Goal: Find specific page/section: Find specific page/section

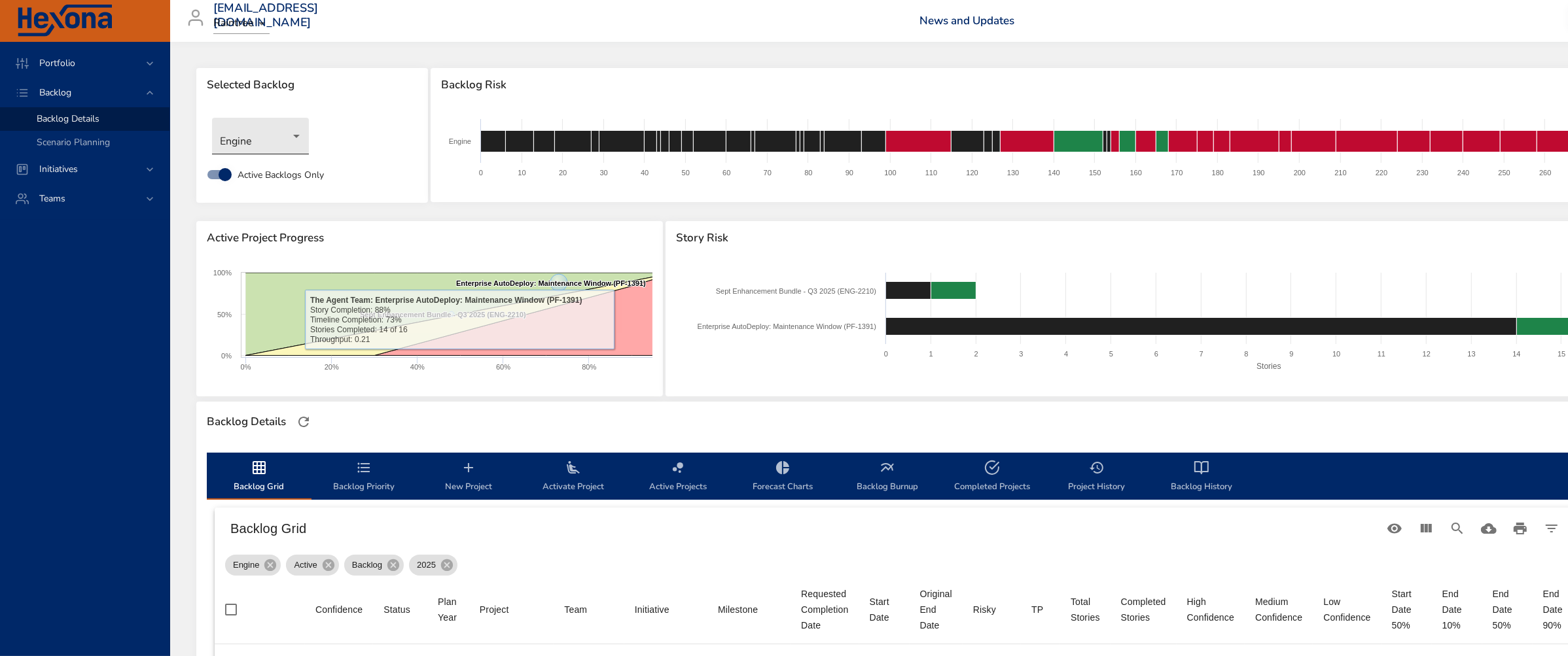
click at [277, 149] on body "Portfolio Backlog Backlog Details Scenario Planning Initiatives Teams [EMAIL_AD…" at bounding box center [784, 328] width 1568 height 656
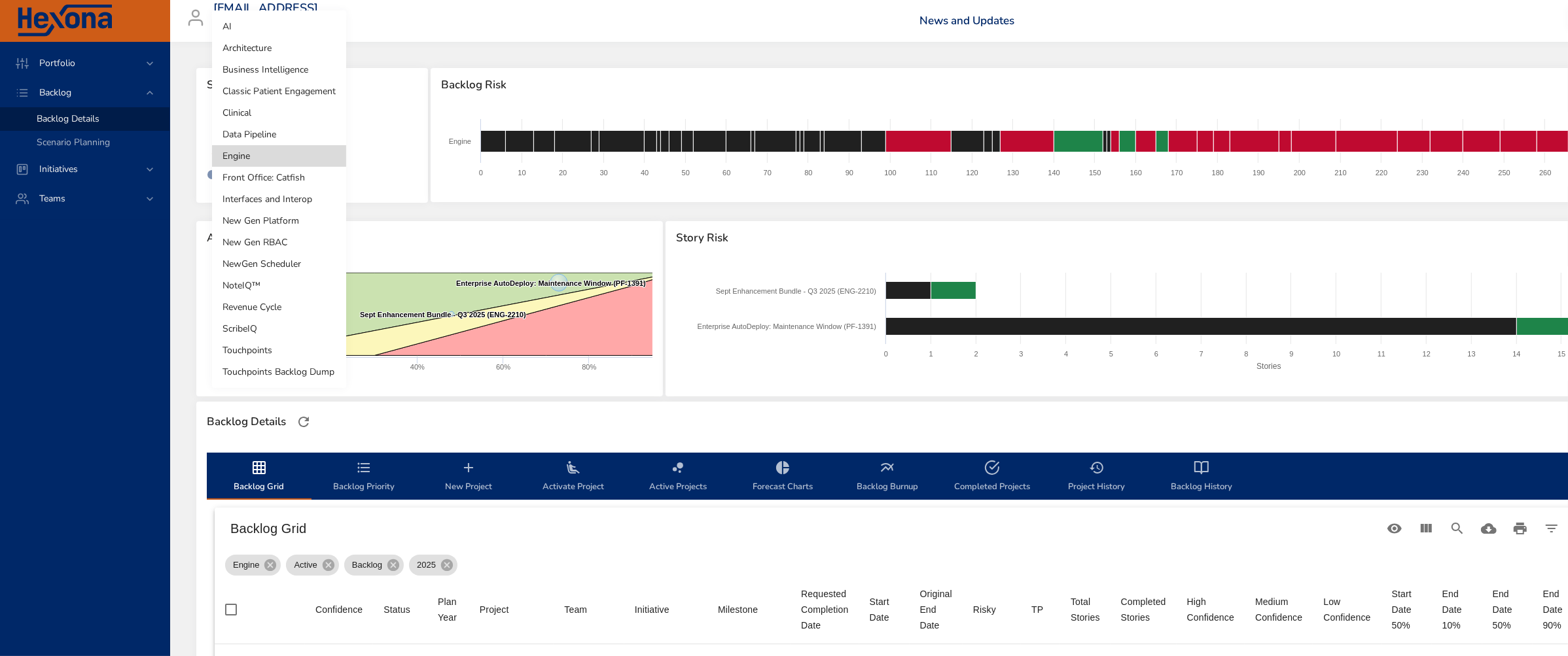
click at [258, 312] on li "Revenue Cycle" at bounding box center [279, 307] width 134 height 22
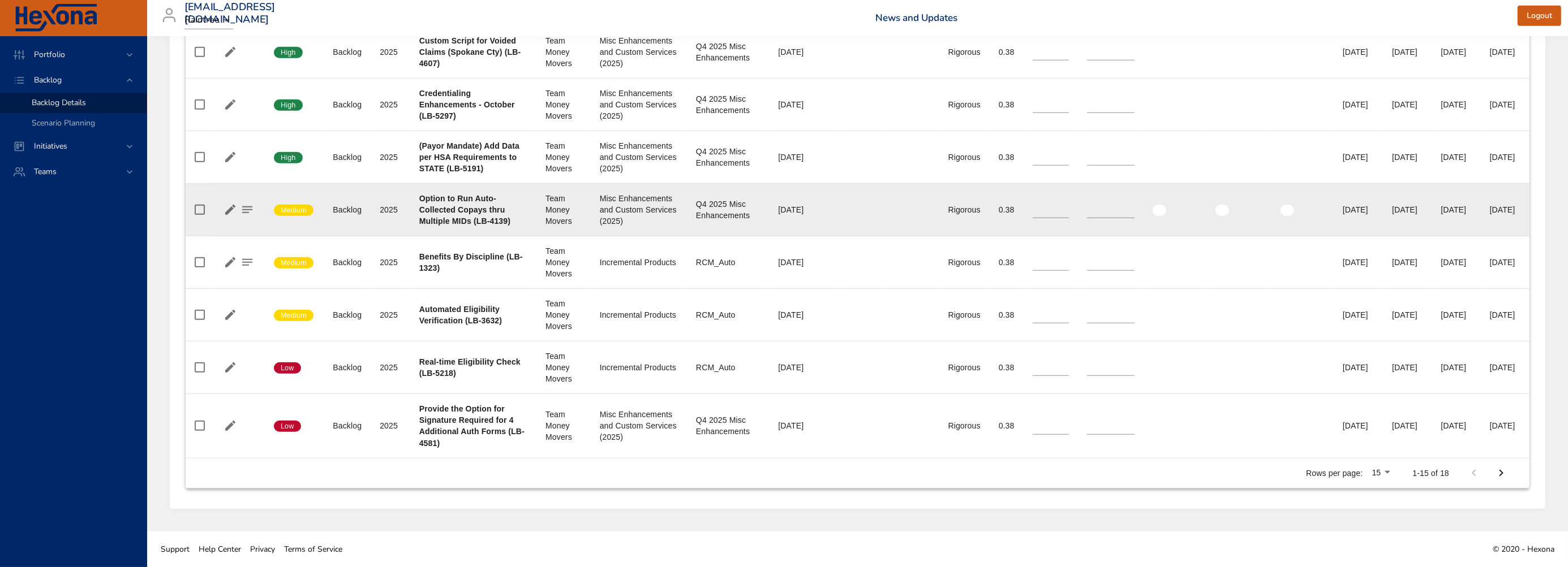
scroll to position [948, 0]
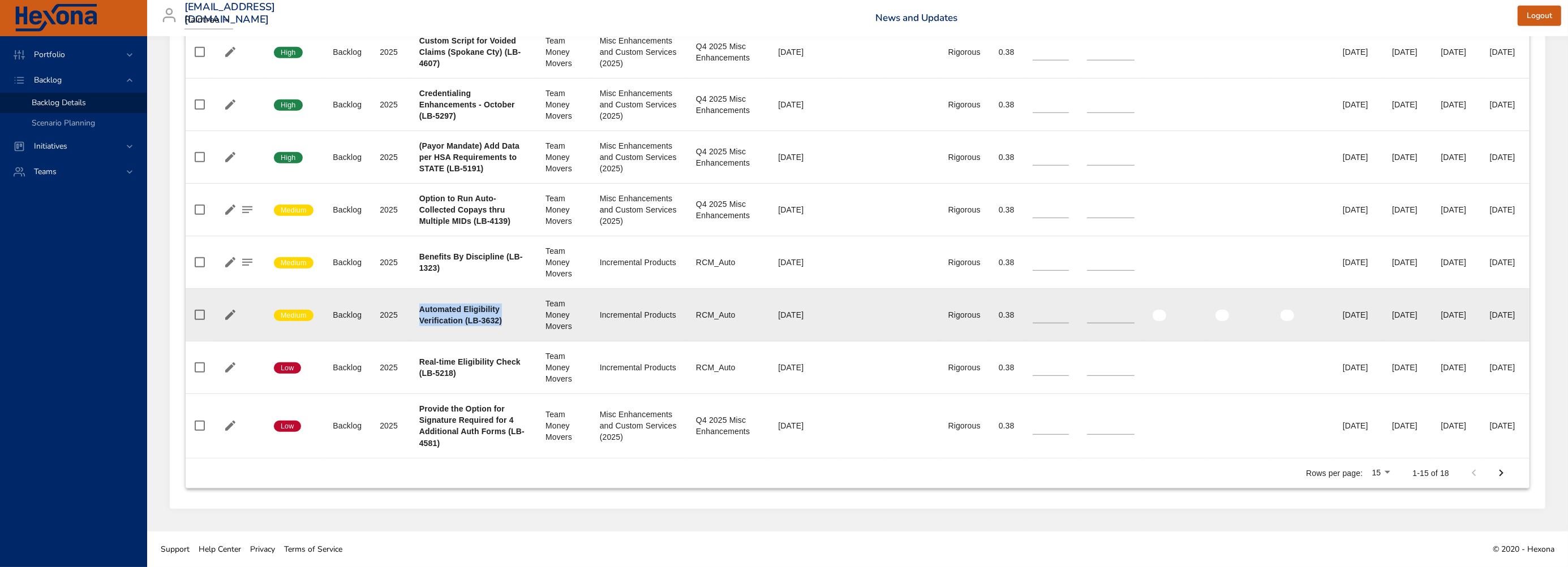
drag, startPoint x: 417, startPoint y: 387, endPoint x: 501, endPoint y: 398, distance: 84.7
click at [501, 326] on div "Automated Eligibility Verification (LB-3632)" at bounding box center [474, 315] width 108 height 23
click at [501, 341] on td "Project Automated Eligibility Verification (LB-3632)" at bounding box center [473, 315] width 126 height 52
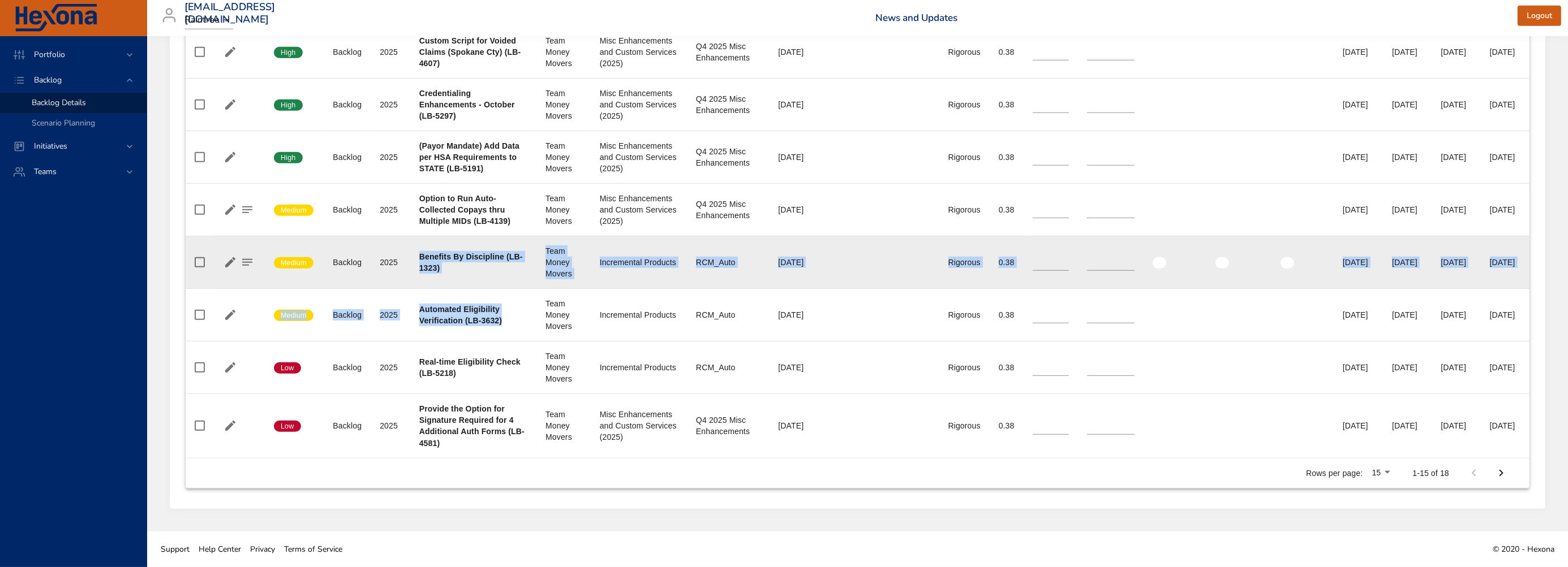
drag, startPoint x: 502, startPoint y: 402, endPoint x: 418, endPoint y: 332, distance: 109.3
click at [418, 332] on tbody "Confidence High Status Active Plan Year [DATE] Project Ability to Report on Fai…" at bounding box center [858, 58] width 1344 height 800
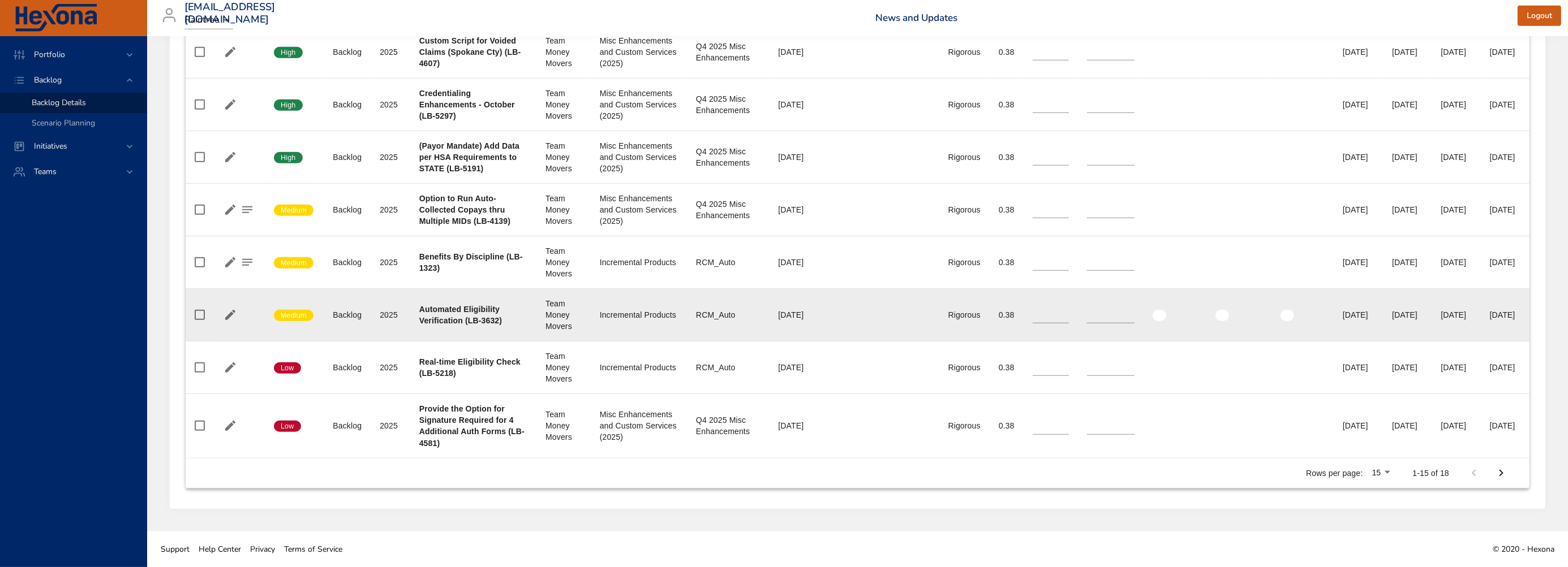
click at [600, 321] on div "Incremental Products" at bounding box center [639, 315] width 78 height 12
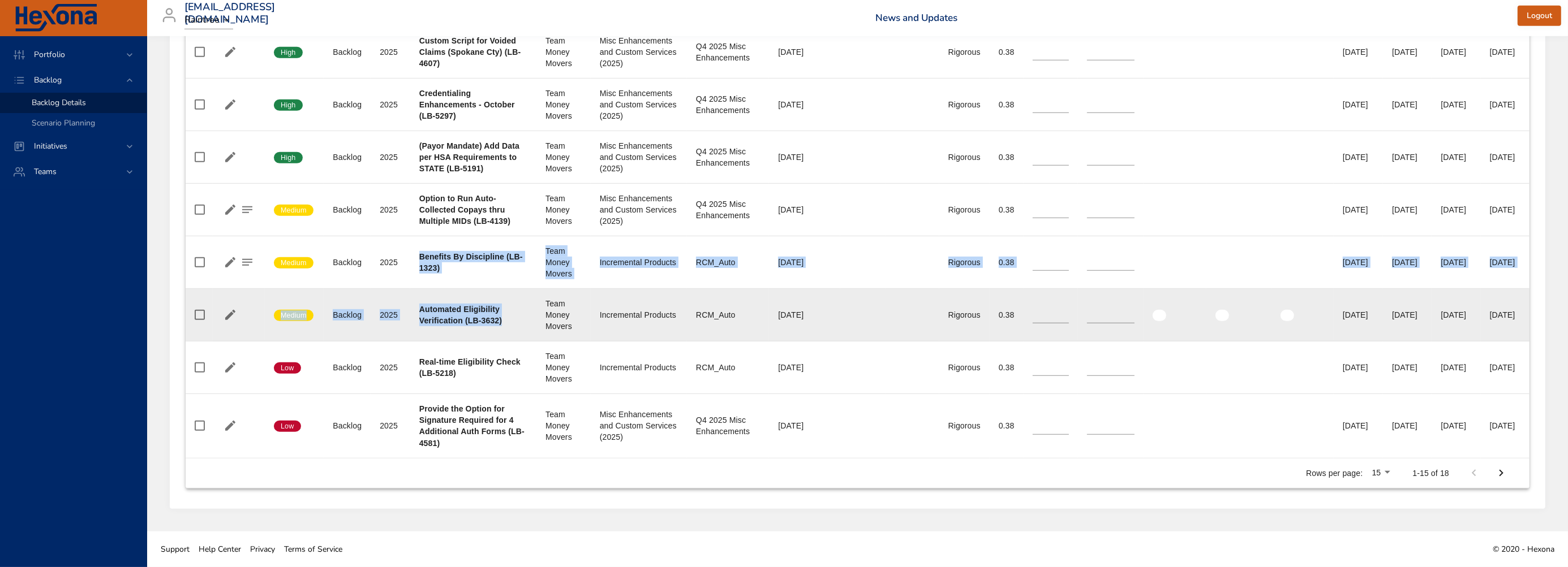
drag, startPoint x: 414, startPoint y: 329, endPoint x: 502, endPoint y: 403, distance: 115.0
click at [502, 403] on tbody "Confidence High Status Active Plan Year [DATE] Project Ability to Report on Fai…" at bounding box center [858, 58] width 1344 height 800
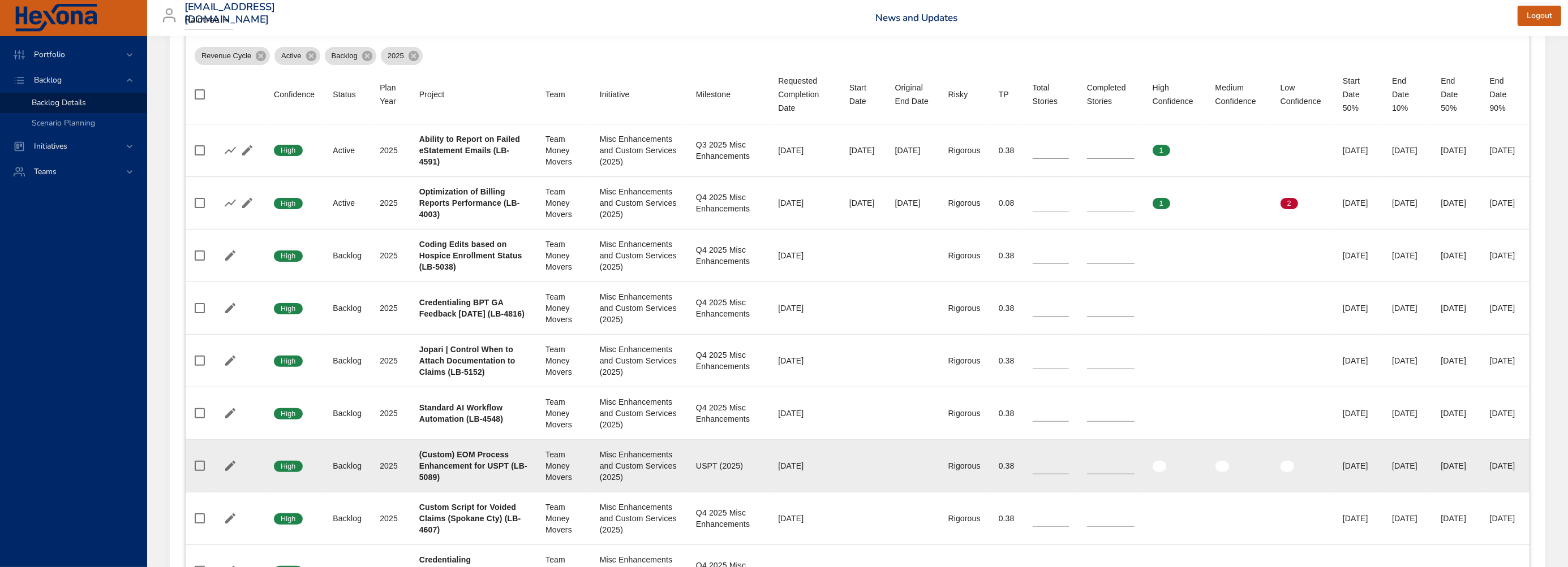
scroll to position [0, 0]
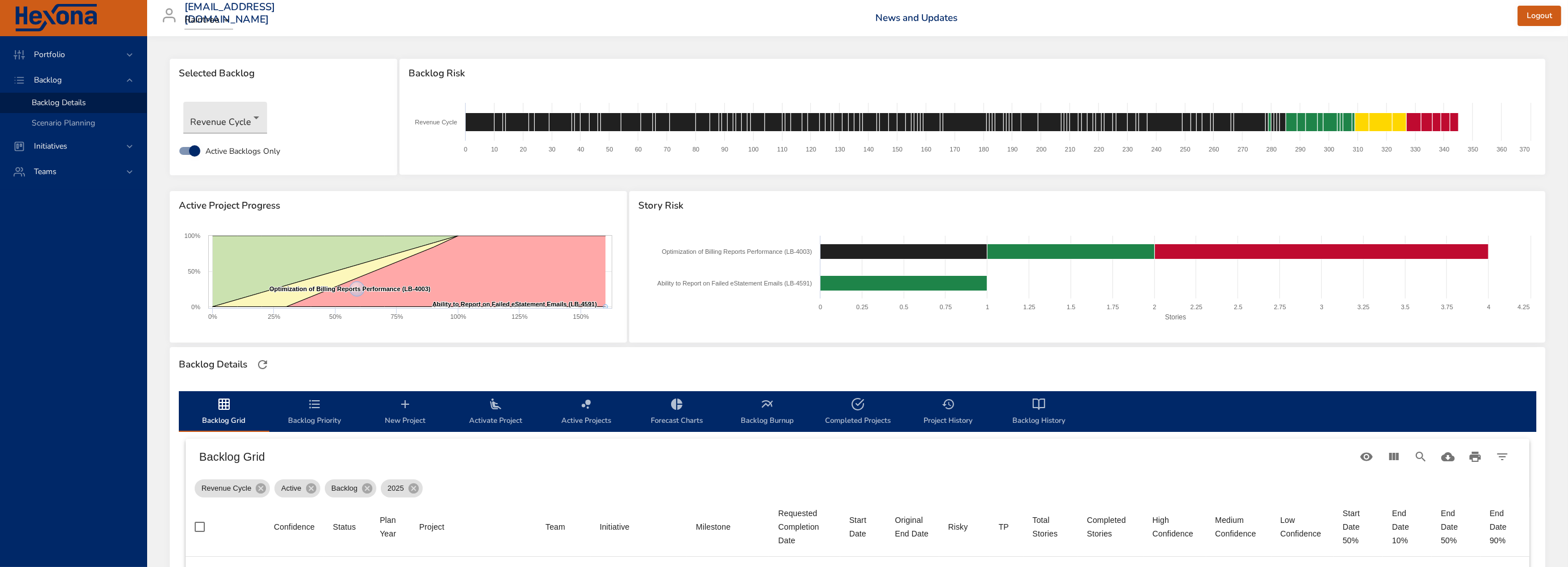
click at [315, 410] on icon "backlog-tab" at bounding box center [315, 405] width 13 height 13
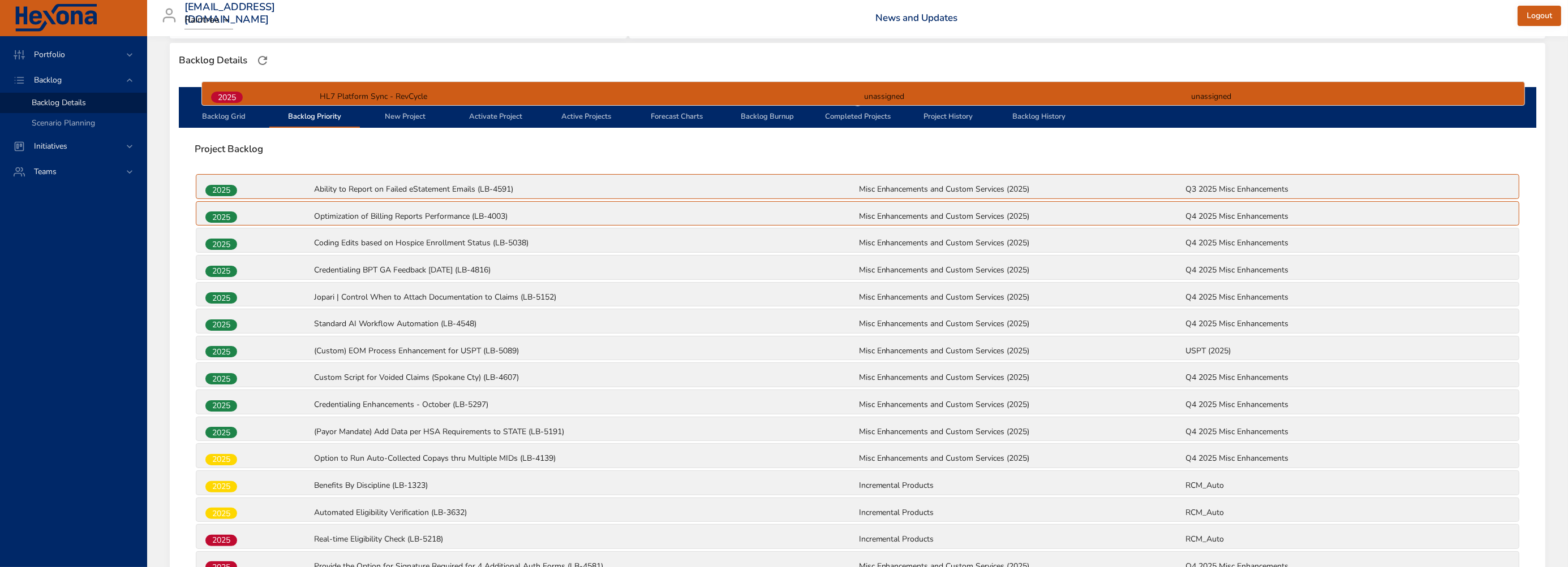
scroll to position [298, 0]
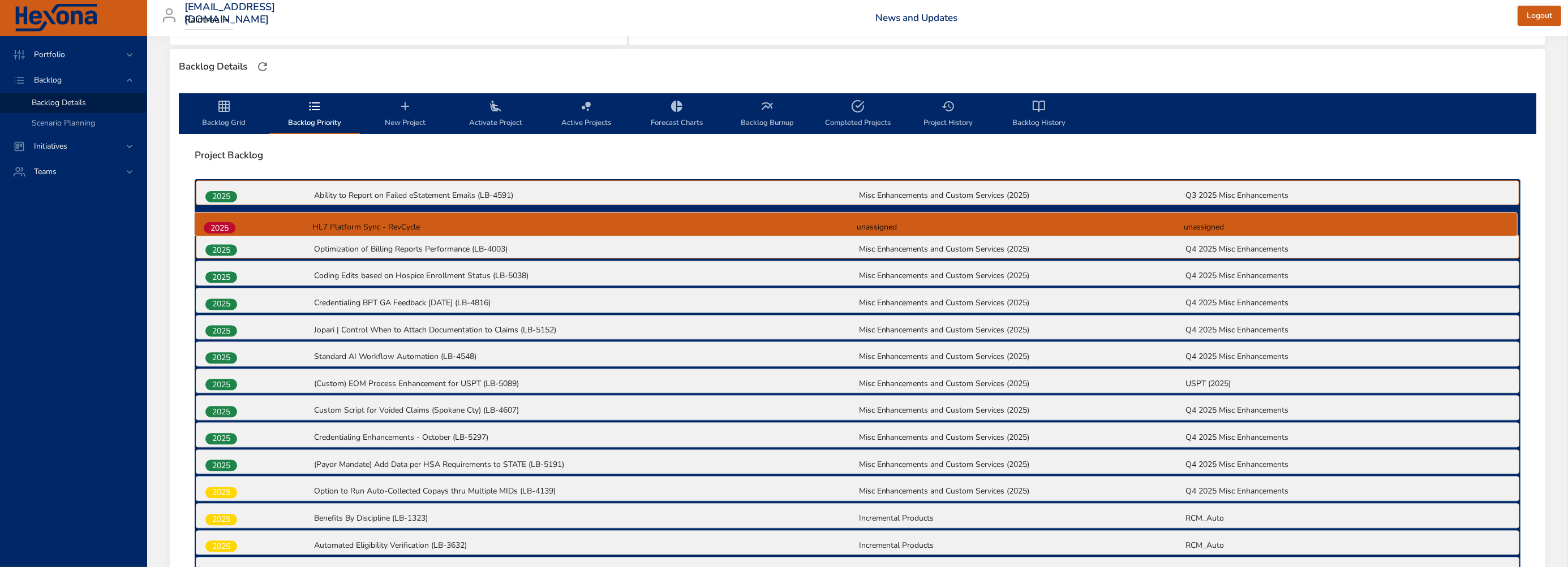
drag, startPoint x: 225, startPoint y: 245, endPoint x: 225, endPoint y: 221, distance: 24.0
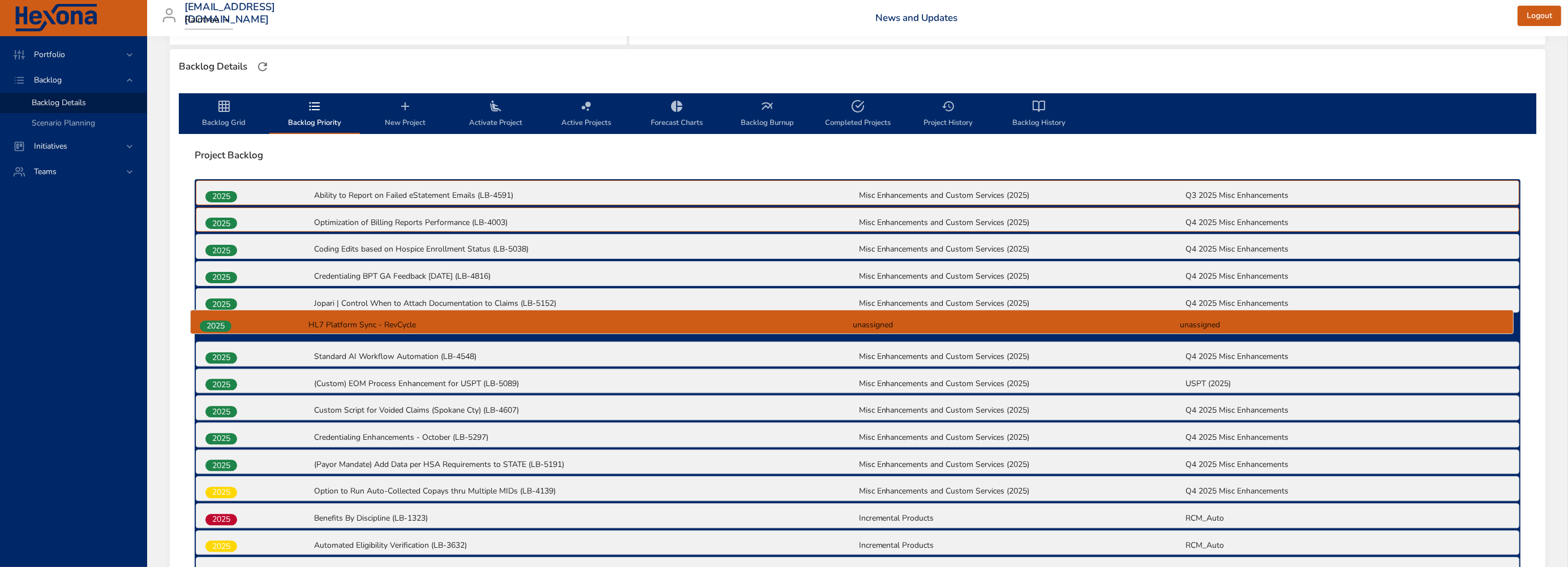
drag, startPoint x: 225, startPoint y: 223, endPoint x: 219, endPoint y: 329, distance: 106.2
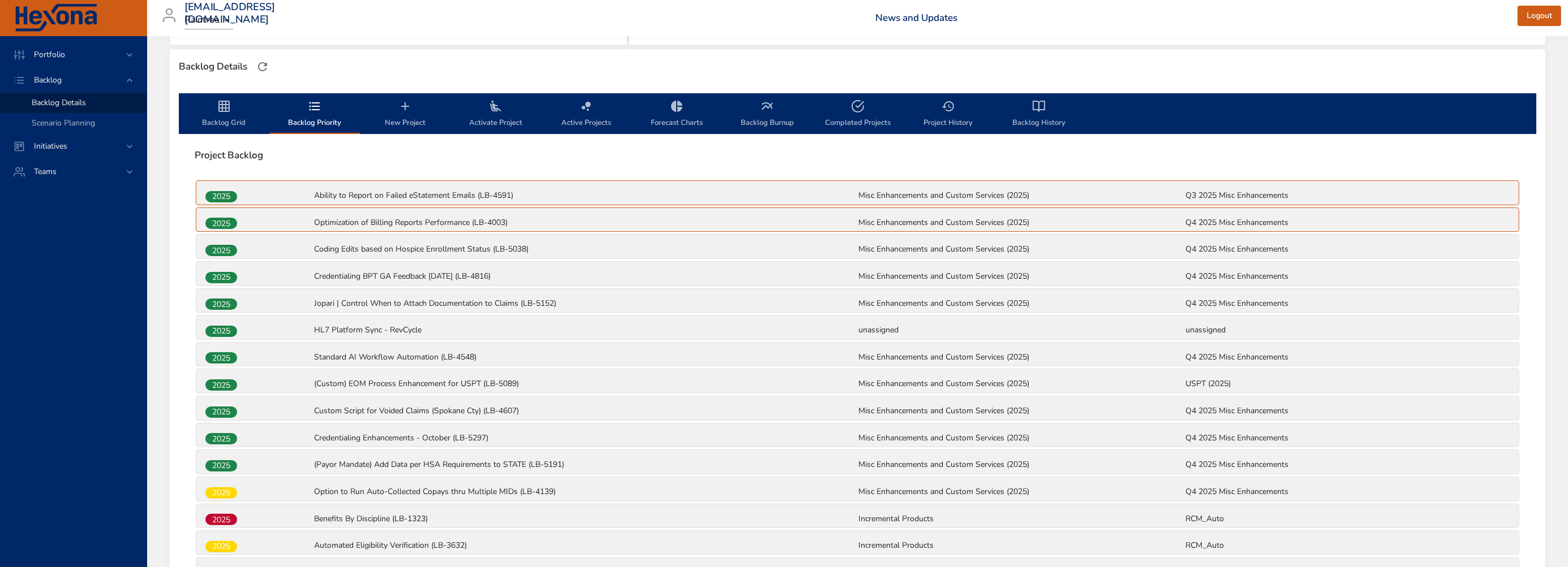
click at [329, 324] on div "HL7 Platform Sync - RevCycle" at bounding box center [585, 331] width 544 height 15
click at [215, 111] on span "Backlog Grid" at bounding box center [224, 114] width 77 height 30
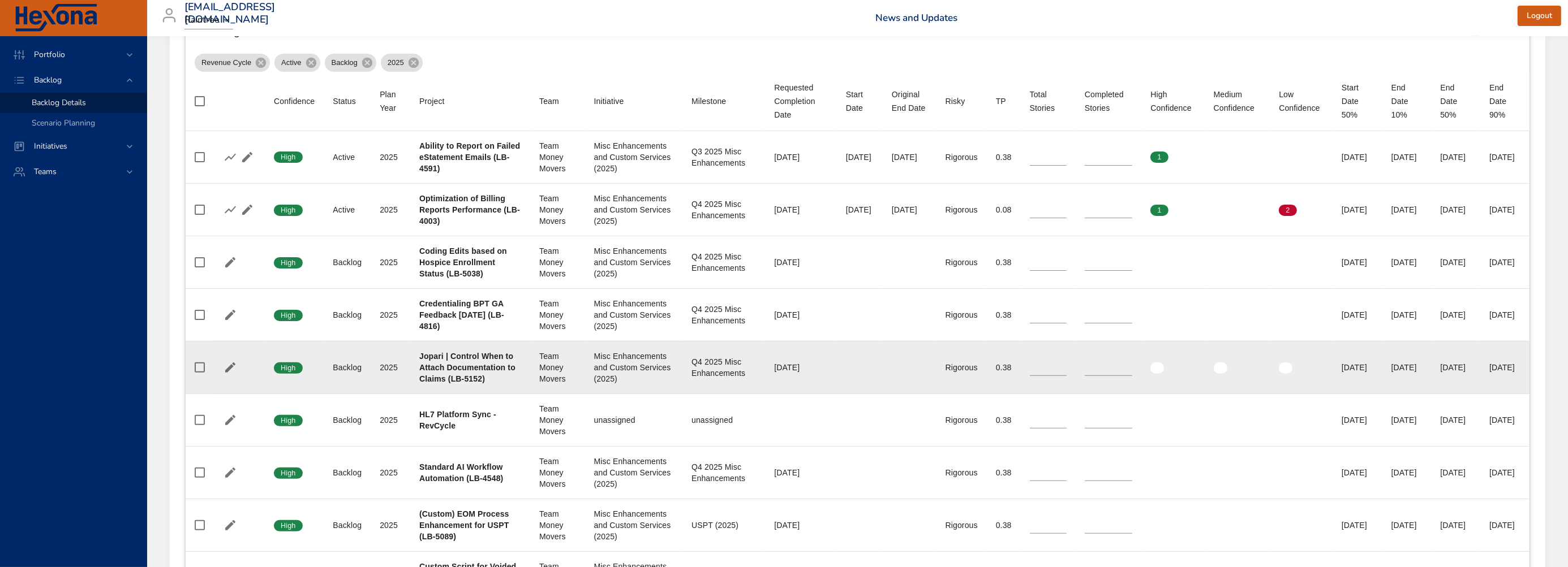
scroll to position [471, 0]
